Goal: Task Accomplishment & Management: Manage account settings

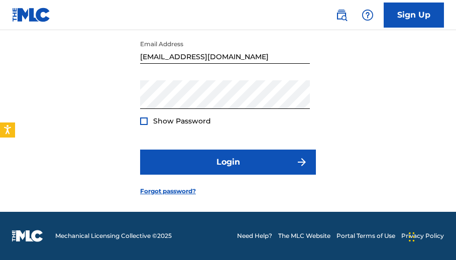
click at [144, 126] on div "Show Password" at bounding box center [175, 121] width 71 height 10
click at [144, 122] on div at bounding box center [144, 121] width 8 height 8
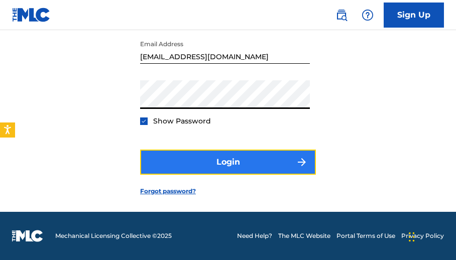
click at [211, 173] on button "Login" at bounding box center [228, 162] width 176 height 25
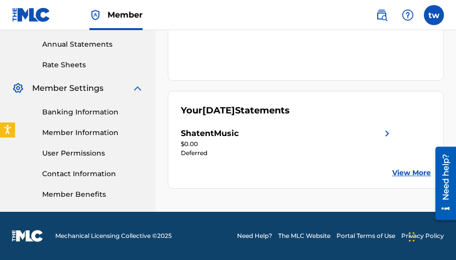
click at [84, 104] on div "Banking Information Member Information User Permissions Contact Information Mem…" at bounding box center [78, 146] width 132 height 105
click at [84, 109] on link "Banking Information" at bounding box center [92, 112] width 101 height 11
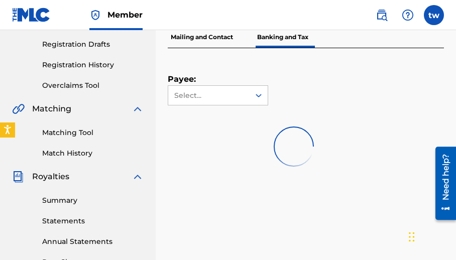
scroll to position [162, 0]
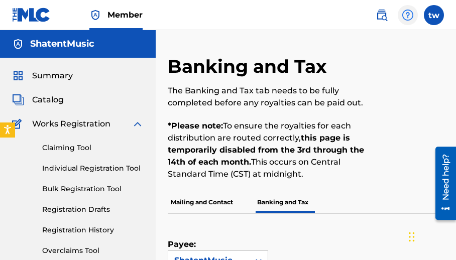
click at [398, 13] on div at bounding box center [408, 15] width 20 height 20
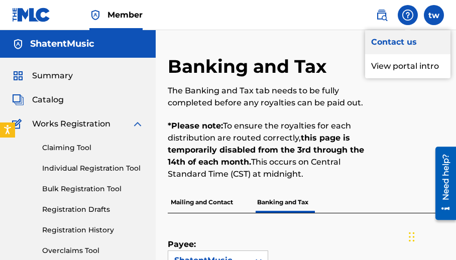
click at [398, 36] on link "Contact us" at bounding box center [407, 42] width 85 height 24
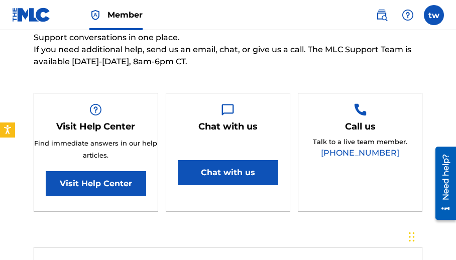
scroll to position [151, 0]
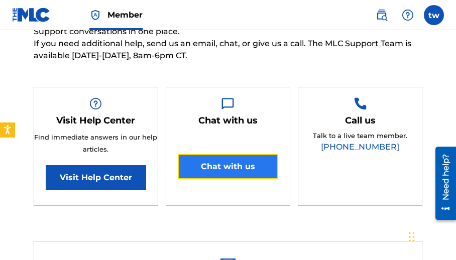
click at [243, 160] on button "Chat with us" at bounding box center [228, 166] width 100 height 25
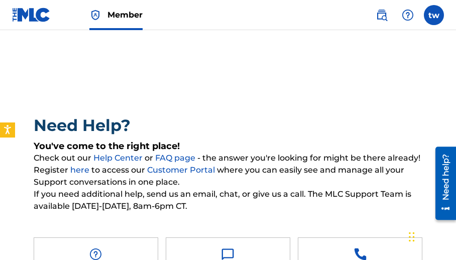
scroll to position [100, 0]
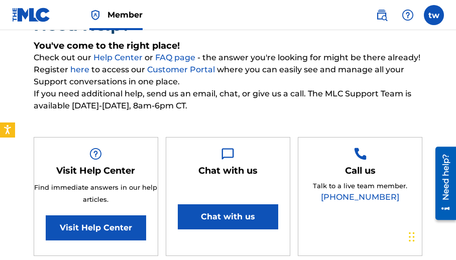
click at [191, 100] on span "If you need additional help, send us an email, chat, or give us a call. The MLC…" at bounding box center [228, 100] width 389 height 24
click at [183, 92] on span "If you need additional help, send us an email, chat, or give us a call. The MLC…" at bounding box center [228, 100] width 389 height 24
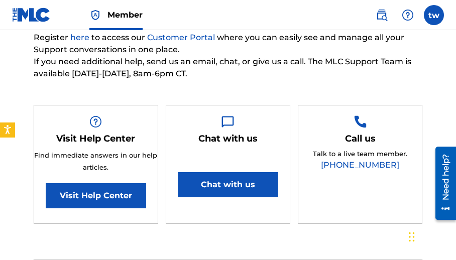
scroll to position [0, 0]
